Goal: Transaction & Acquisition: Download file/media

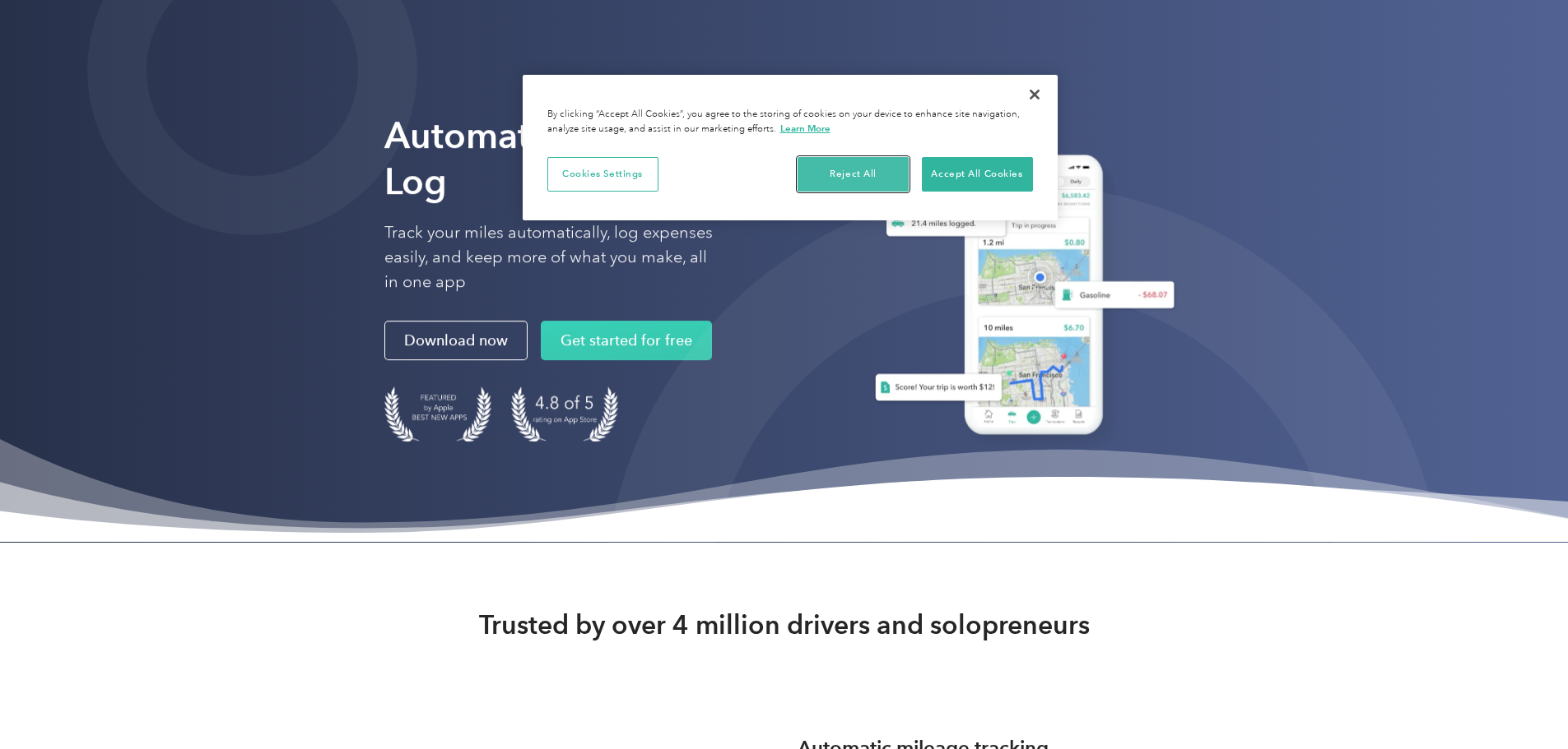
click at [847, 172] on button "Reject All" at bounding box center [854, 174] width 112 height 34
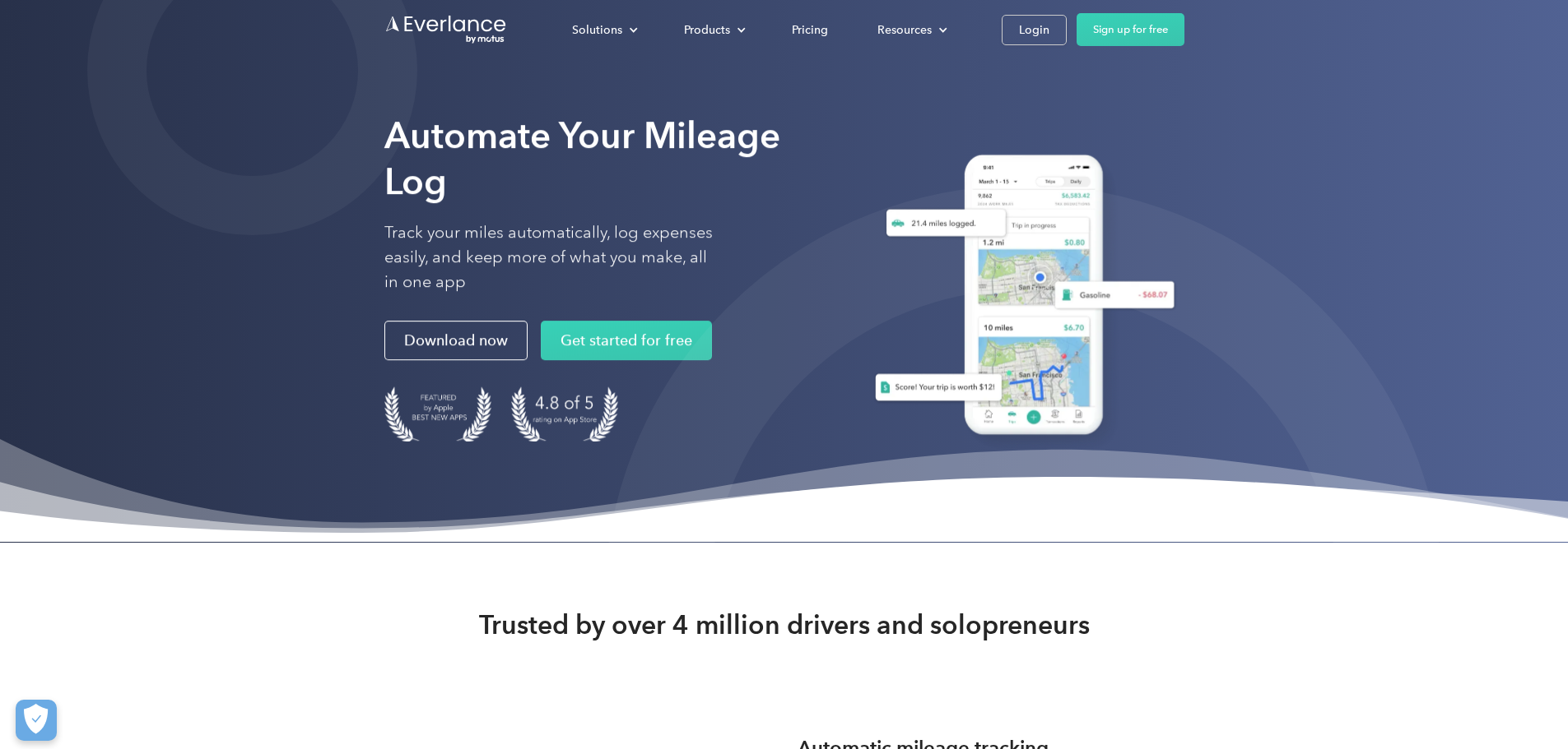
click at [1185, 50] on div "Solutions For companies Easy vehicle reimbursements For self-employed Maximize …" at bounding box center [784, 30] width 800 height 59
click at [1050, 37] on div "Login" at bounding box center [1035, 30] width 31 height 21
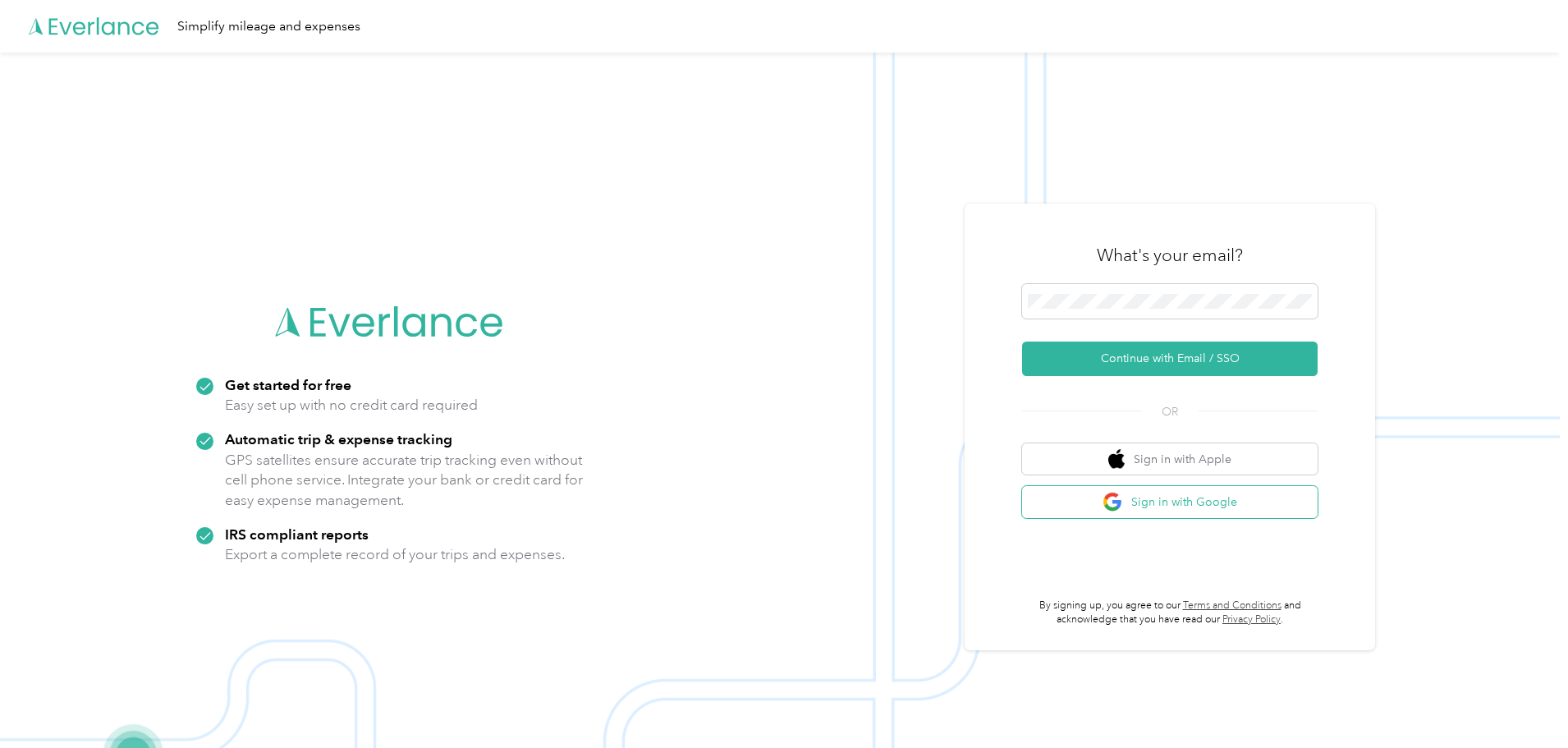
click at [1196, 515] on button "Sign in with Google" at bounding box center [1169, 503] width 295 height 32
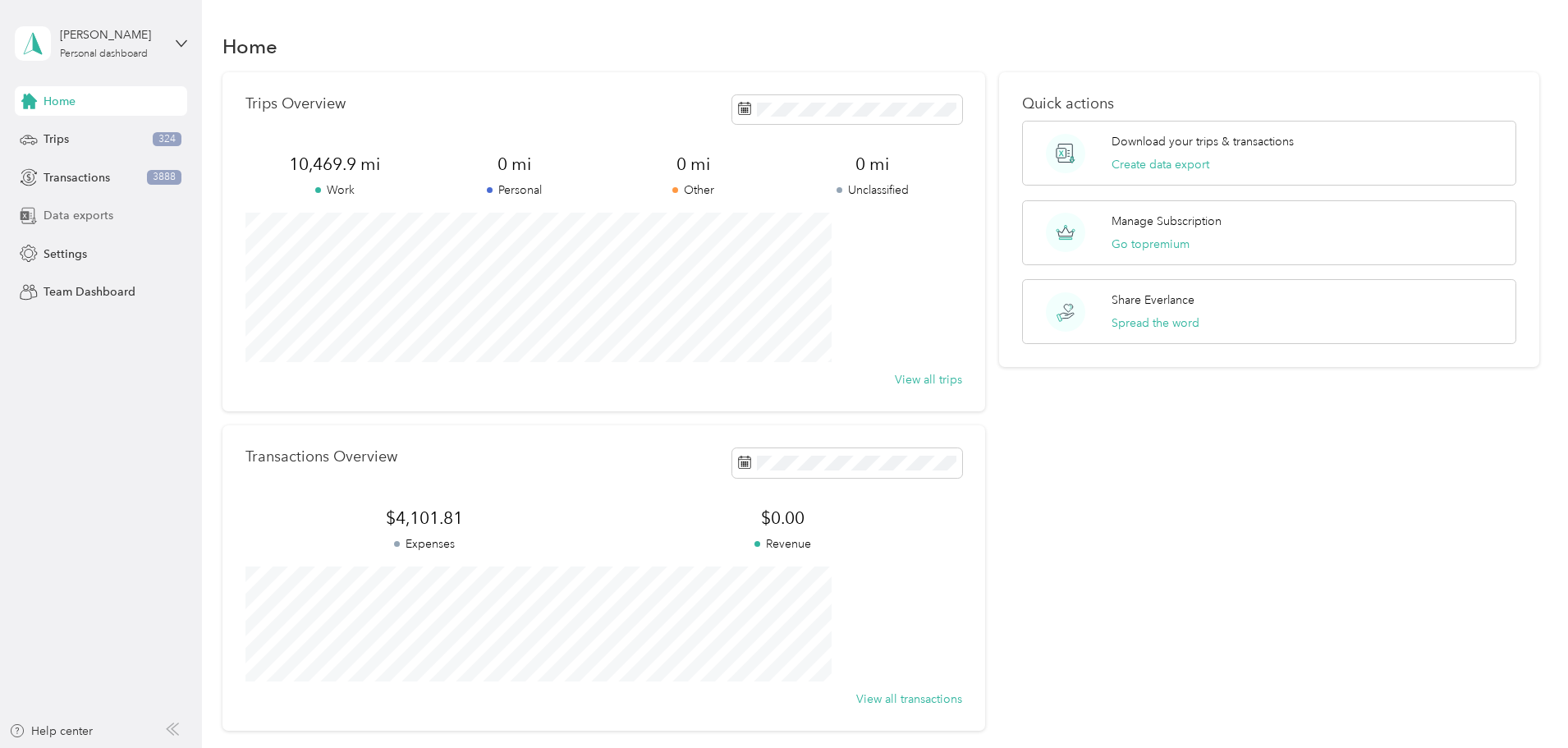
click at [109, 217] on span "Data exports" at bounding box center [78, 216] width 70 height 17
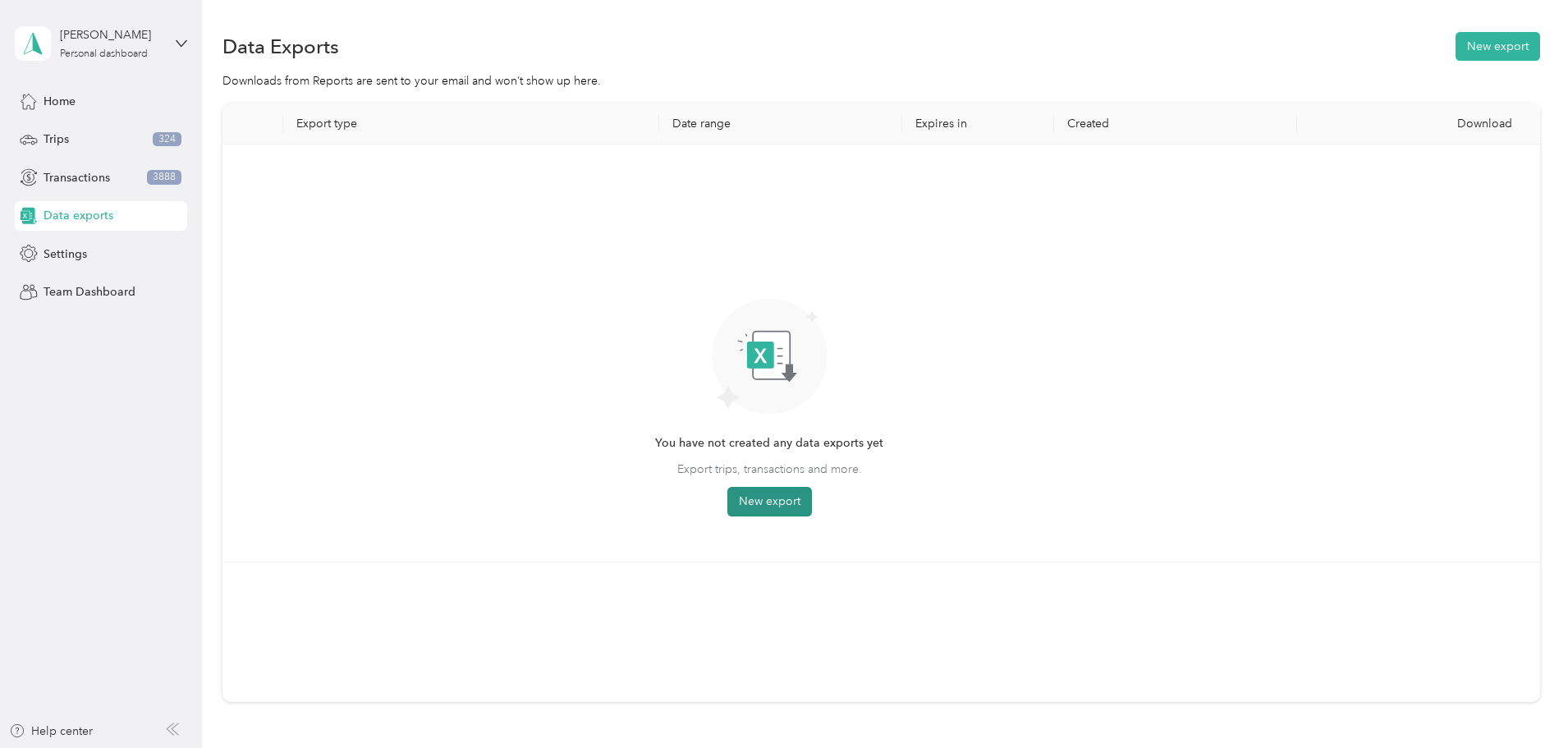
click at [812, 497] on button "New export" at bounding box center [770, 502] width 84 height 30
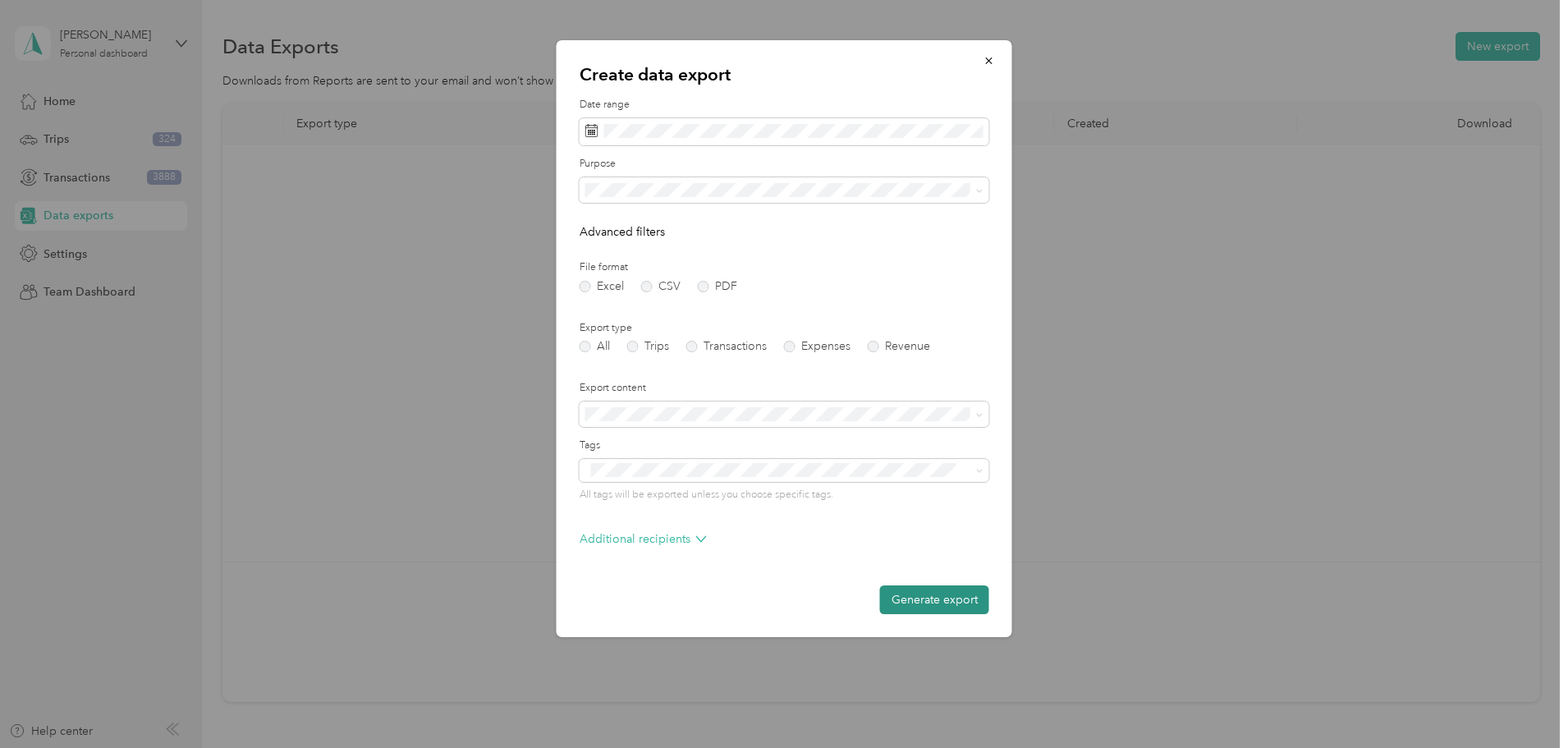
click at [950, 611] on button "Generate export" at bounding box center [935, 600] width 109 height 29
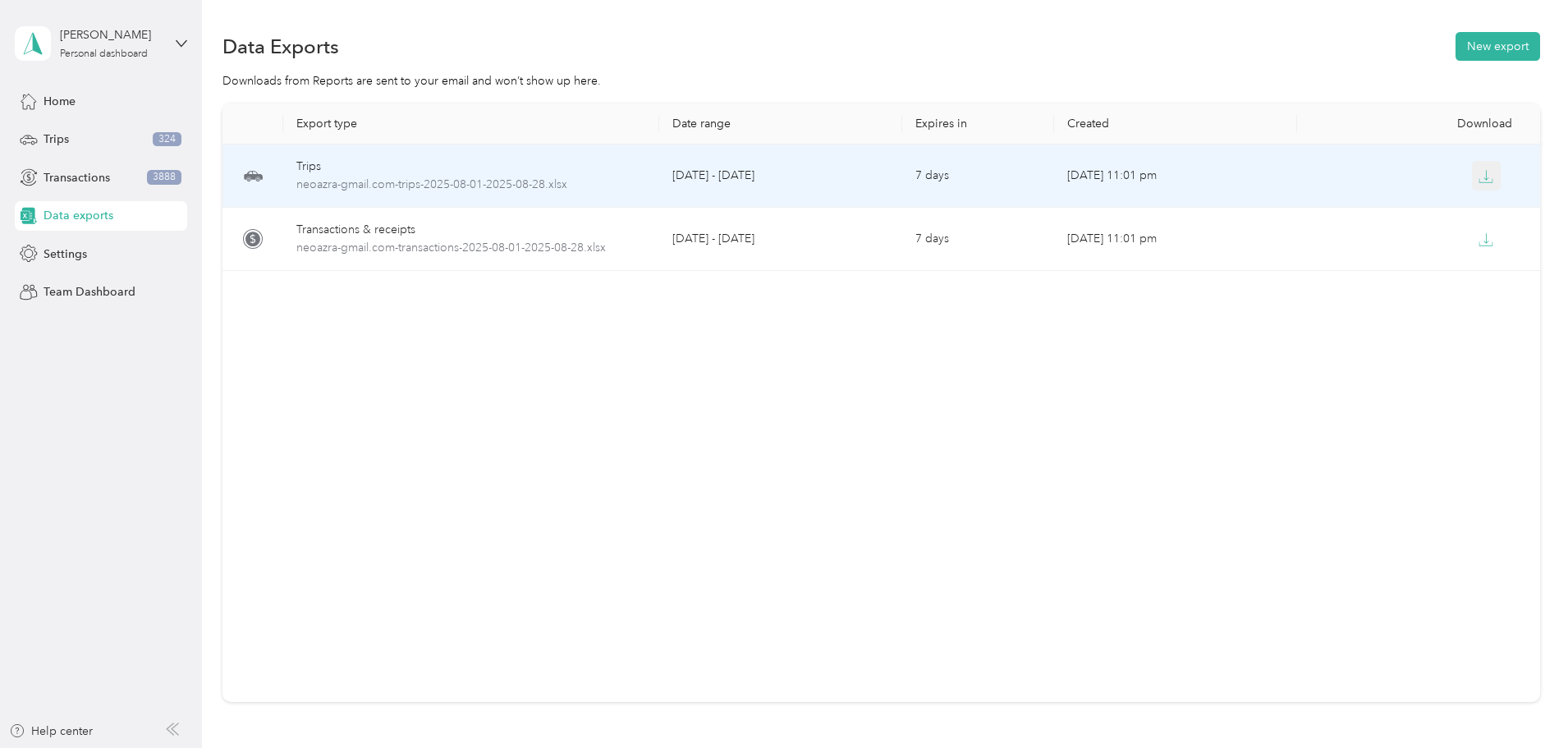
click at [1472, 178] on button "button" at bounding box center [1486, 175] width 30 height 30
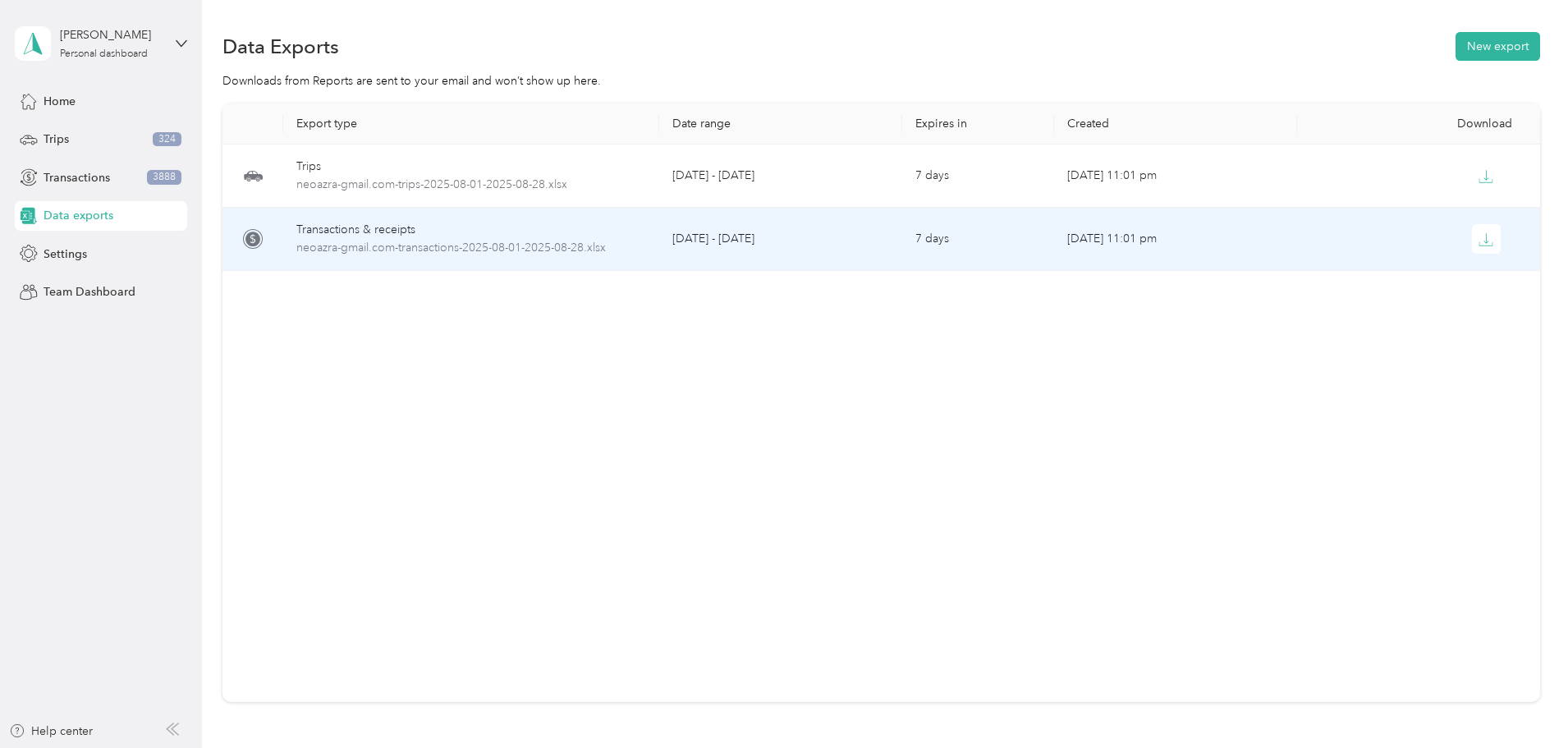
click at [660, 248] on td "Transactions & receipts neoazra-gmail.com-transactions-2025-08-01-2025-08-28.xl…" at bounding box center [471, 239] width 376 height 63
click at [927, 240] on td "7 days" at bounding box center [977, 239] width 152 height 63
click at [1472, 236] on button "button" at bounding box center [1486, 239] width 30 height 30
